Goal: Complete application form

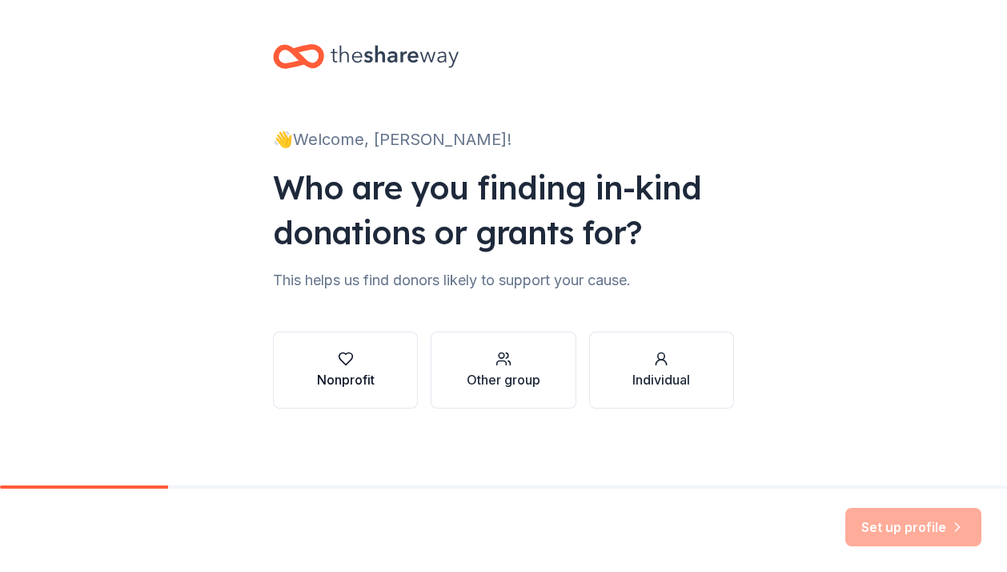
scroll to position [1, 0]
click at [365, 375] on div "Nonprofit" at bounding box center [346, 379] width 58 height 19
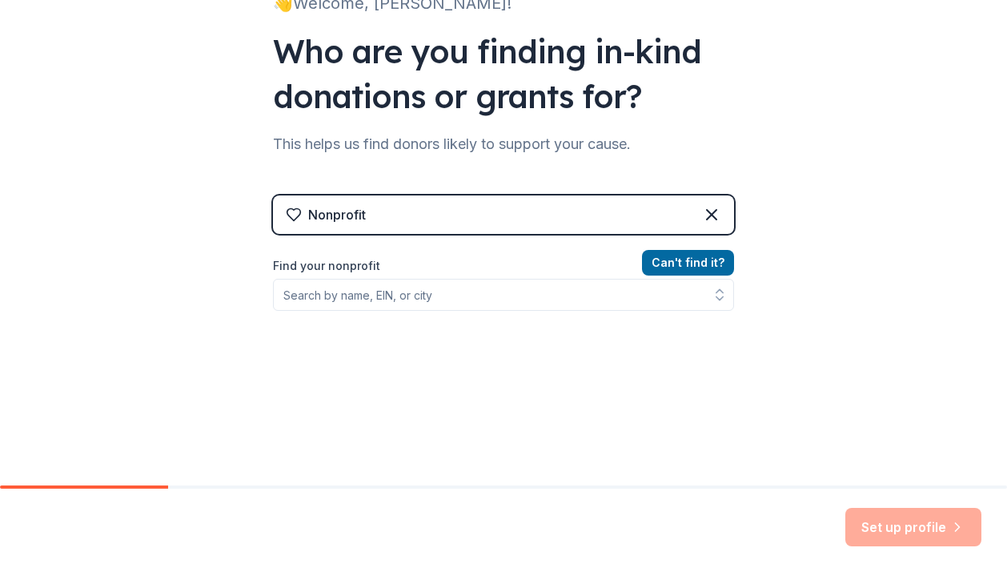
scroll to position [146, 0]
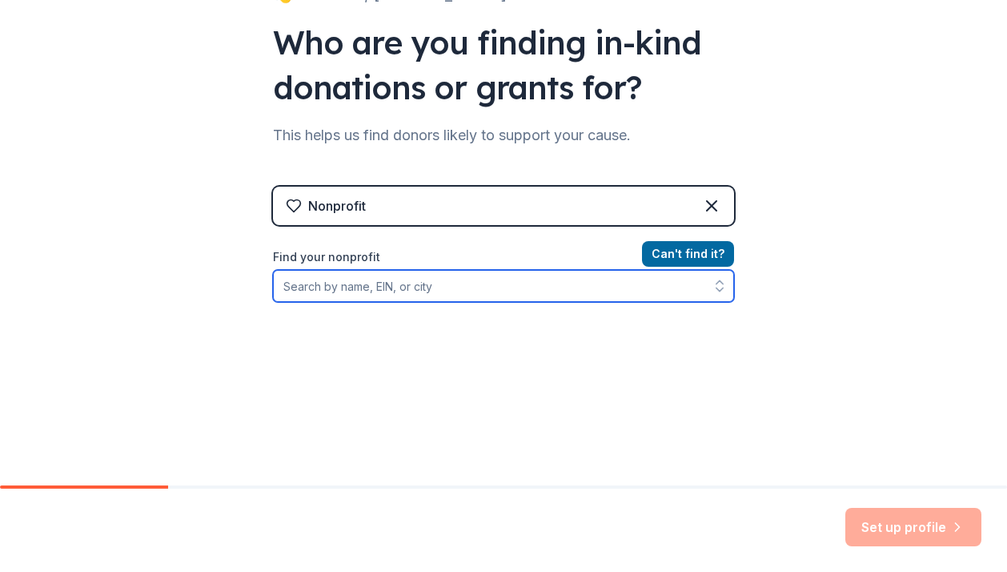
click at [610, 291] on input "Find your nonprofit" at bounding box center [503, 286] width 461 height 32
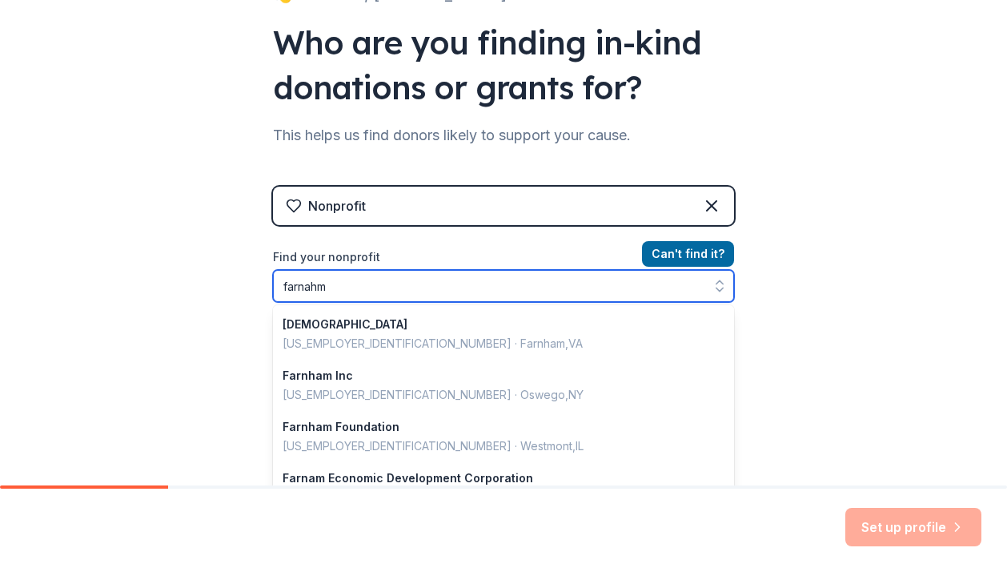
type input "Farnham"
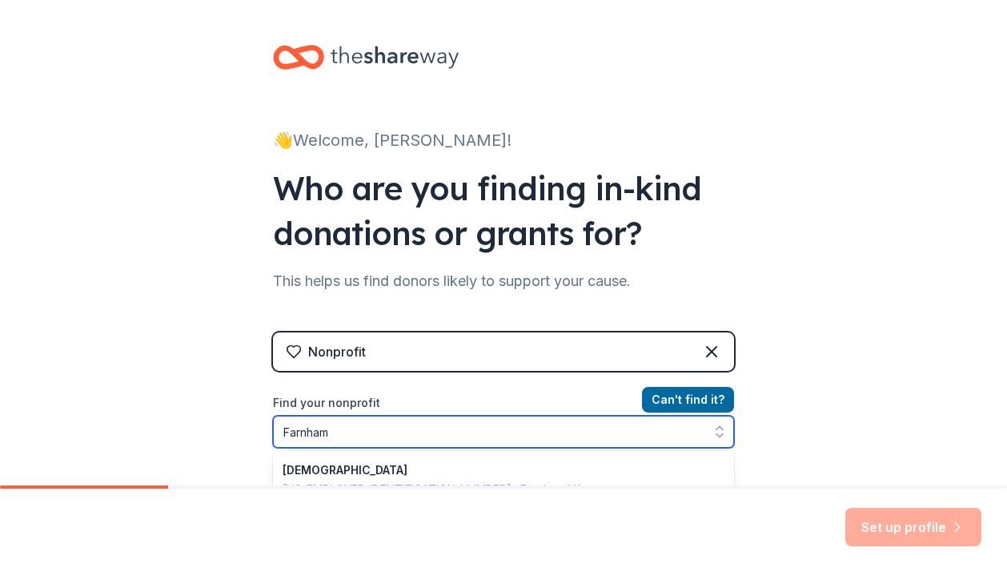
scroll to position [0, 0]
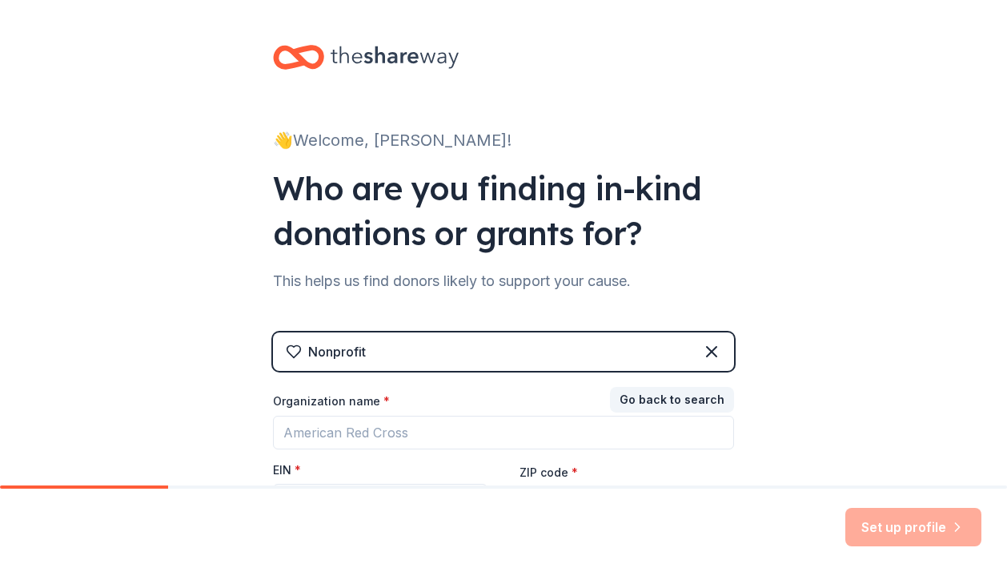
click at [380, 56] on div "👋 Welcome, Ashley! Who are you finding in-kind donations or grants for? This he…" at bounding box center [503, 329] width 512 height 659
click at [378, 61] on icon at bounding box center [395, 57] width 128 height 33
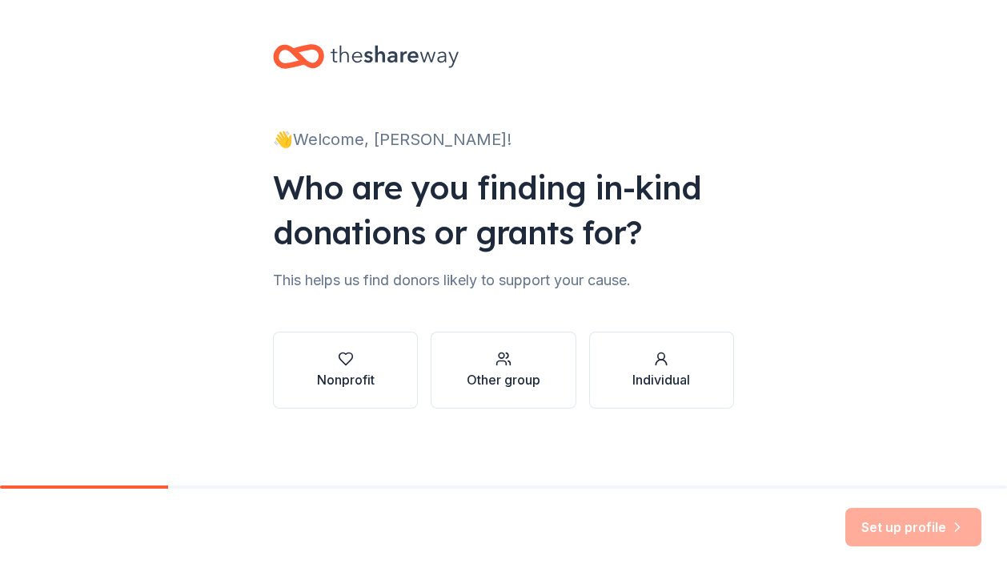
scroll to position [1, 0]
click at [377, 369] on button "Nonprofit" at bounding box center [345, 369] width 145 height 77
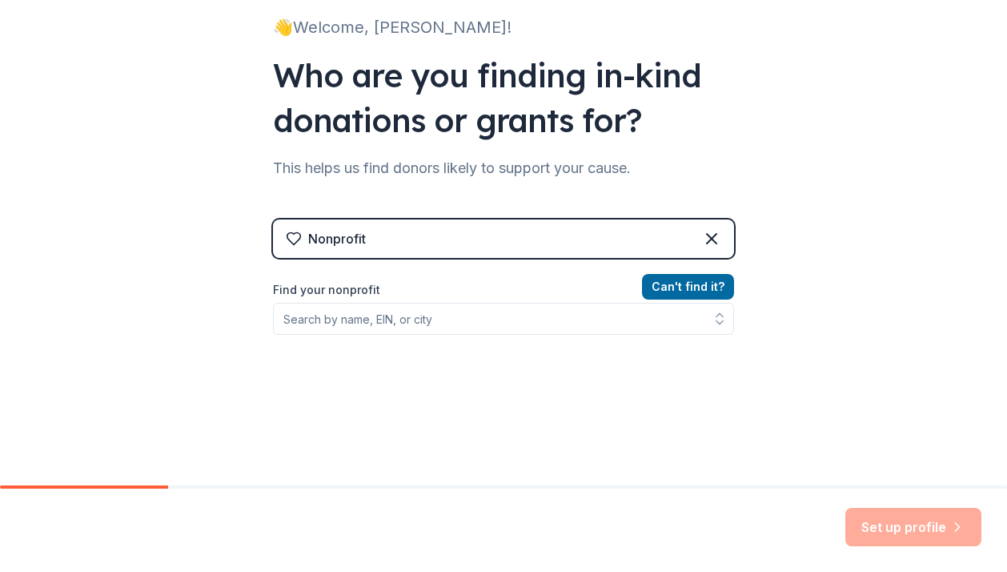
scroll to position [133, 0]
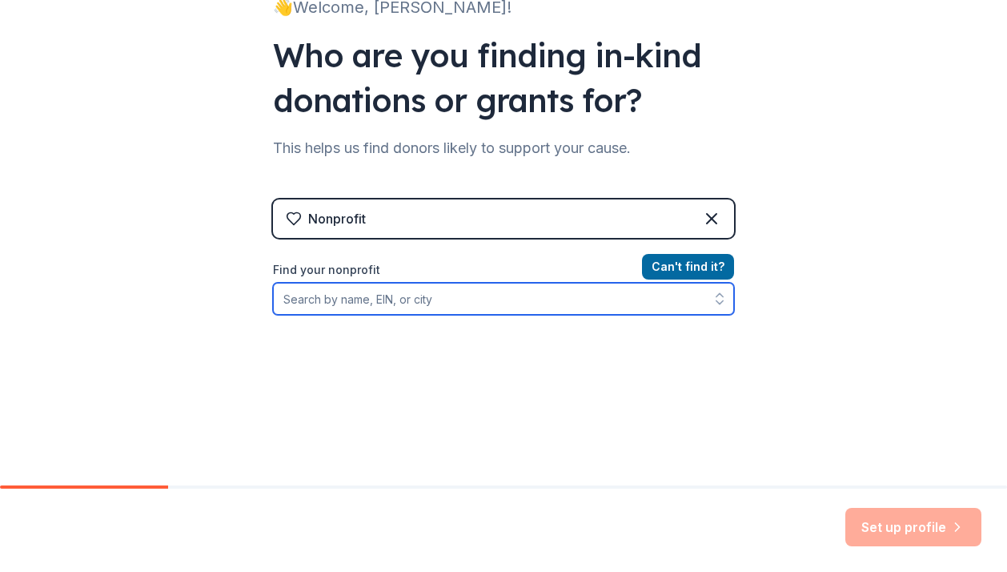
click at [380, 300] on input "Find your nonprofit" at bounding box center [503, 299] width 461 height 32
paste input "[US_EMPLOYER_IDENTIFICATION_NUMBER]"
type input "[US_EMPLOYER_IDENTIFICATION_NUMBER]"
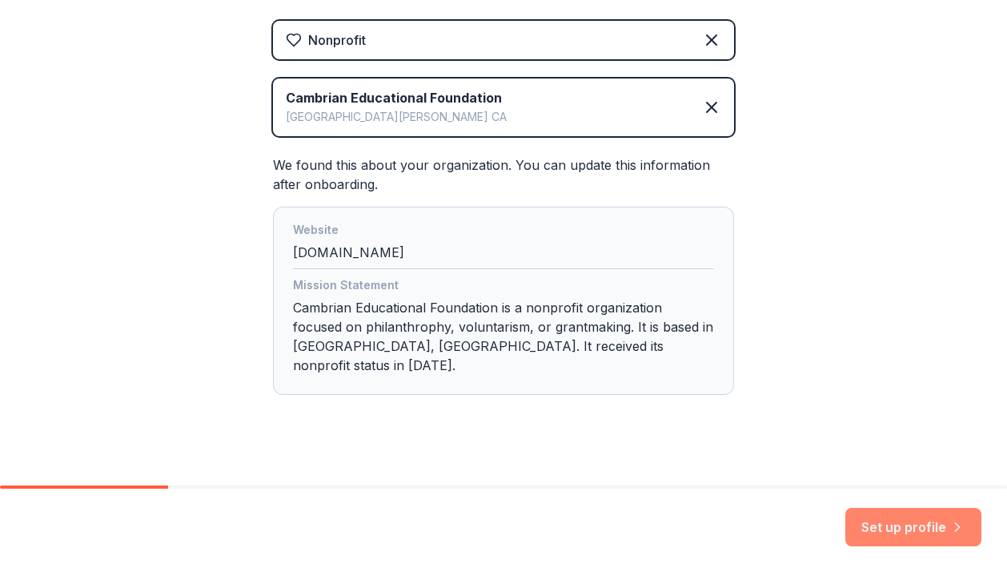
scroll to position [311, 0]
click at [715, 107] on icon at bounding box center [711, 107] width 19 height 19
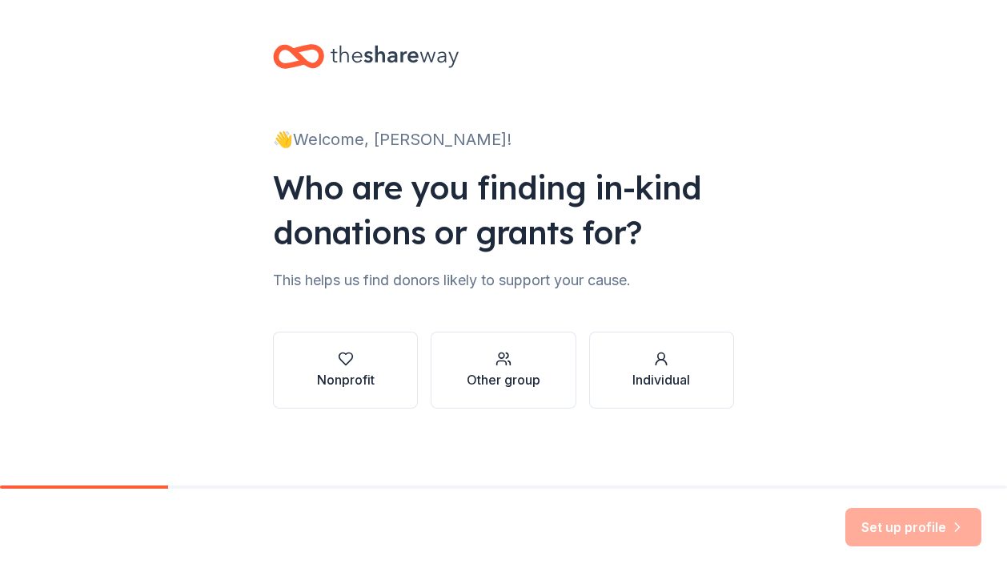
scroll to position [1, 0]
click at [388, 369] on button "Nonprofit" at bounding box center [345, 369] width 145 height 77
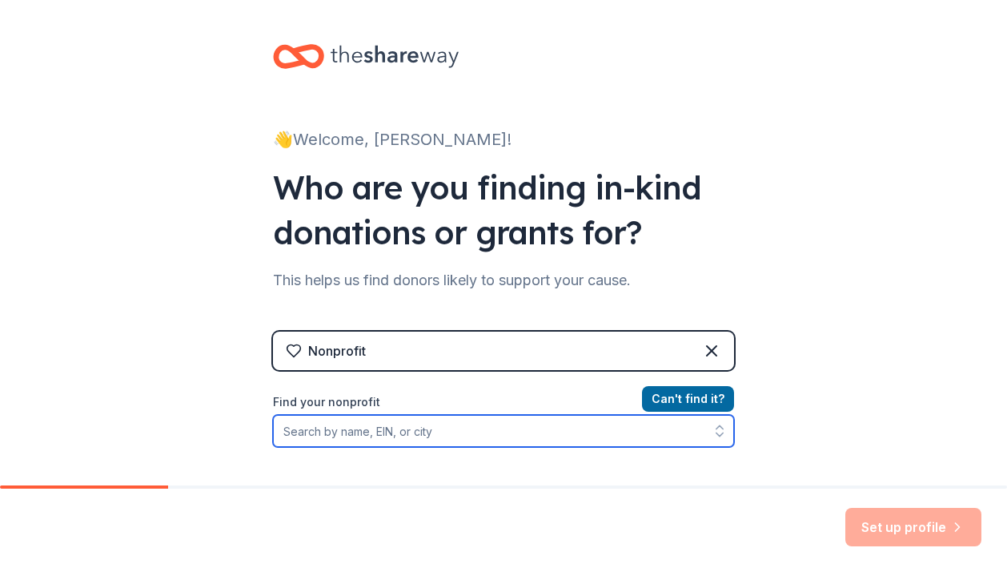
click at [368, 424] on input "Find your nonprofit" at bounding box center [503, 431] width 461 height 32
